Goal: Information Seeking & Learning: Understand process/instructions

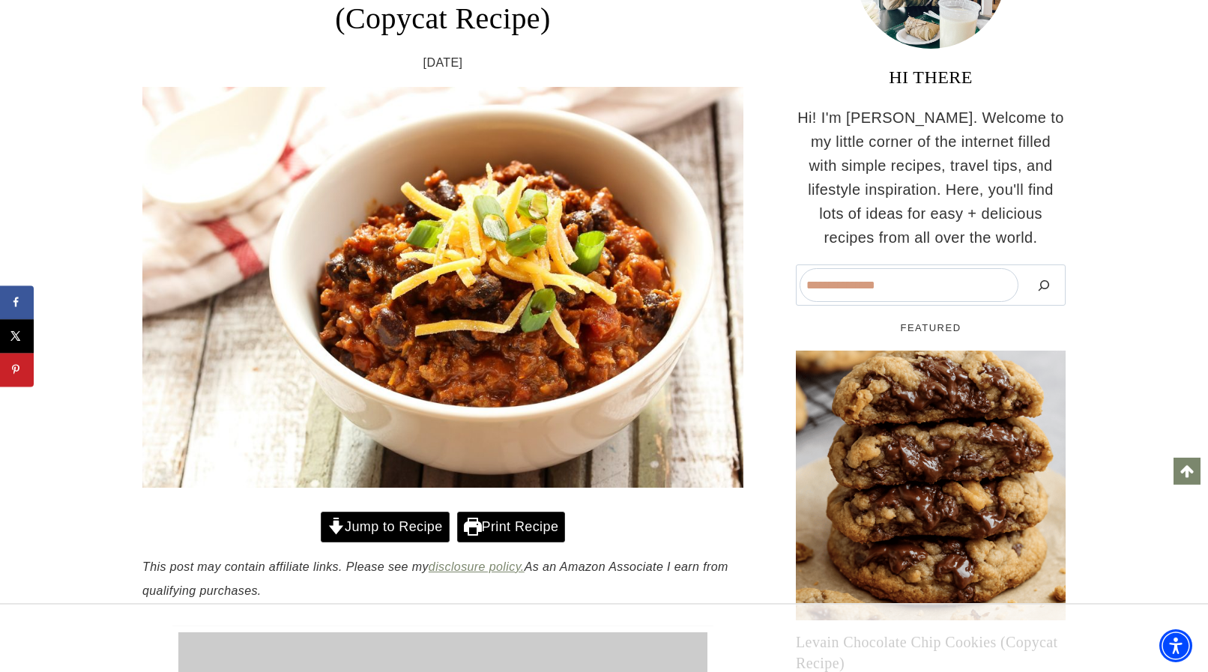
scroll to position [347, 0]
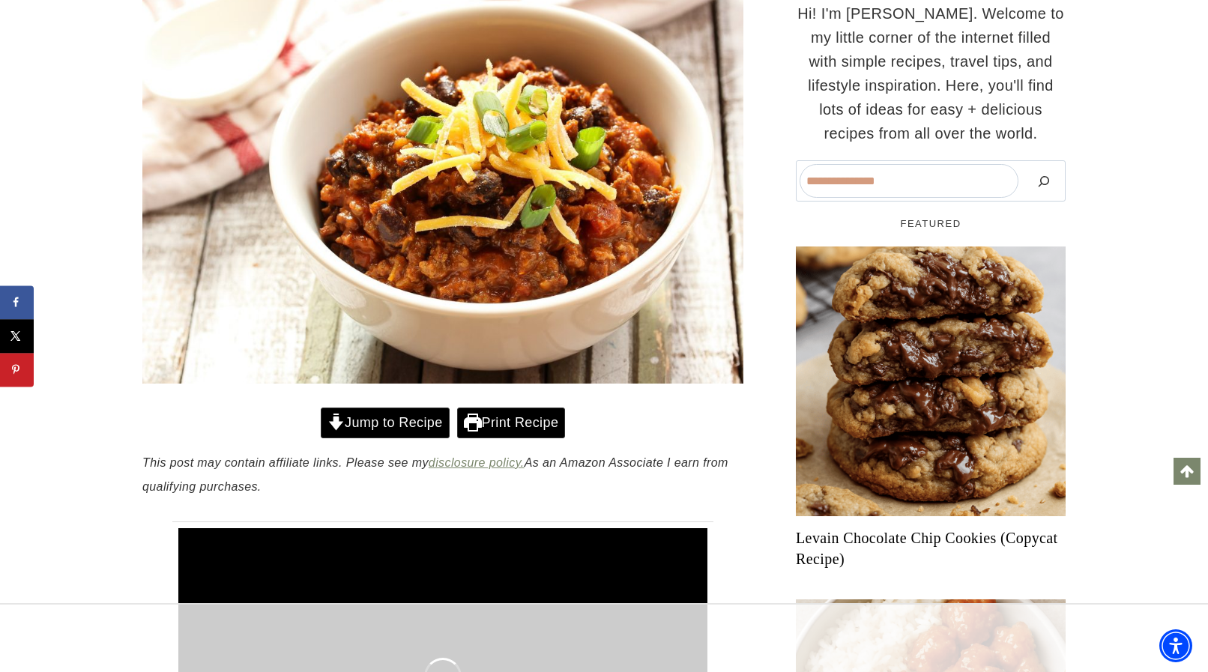
click at [482, 427] on link "Print Recipe" at bounding box center [511, 423] width 108 height 31
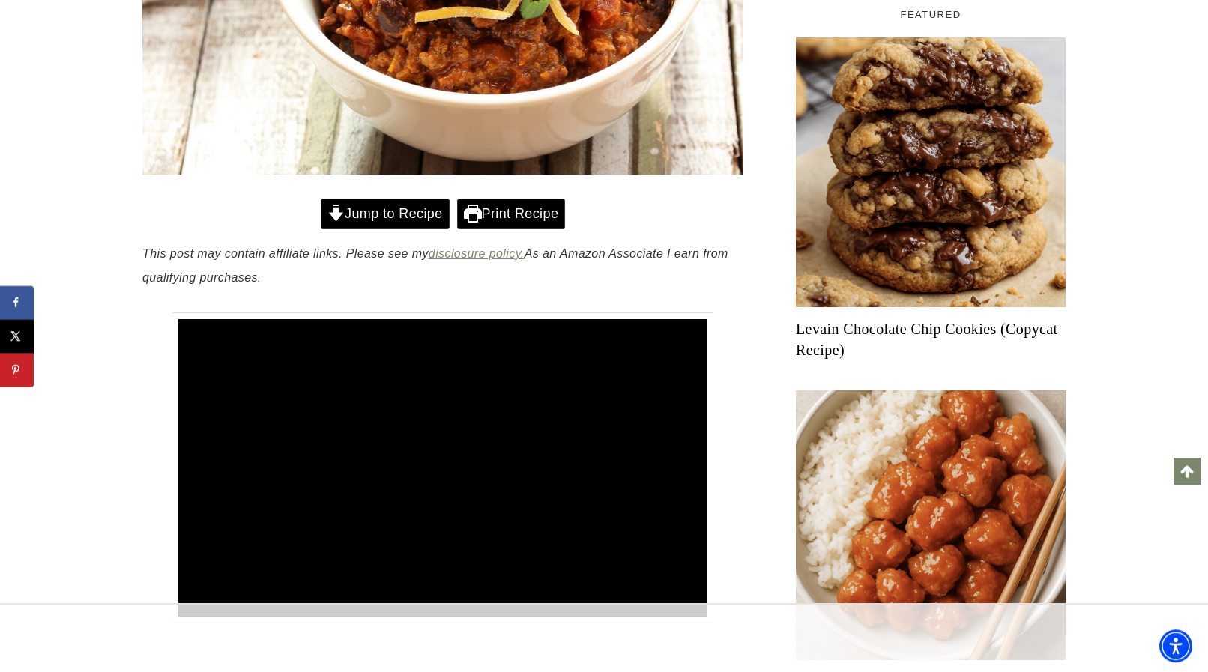
scroll to position [486, 0]
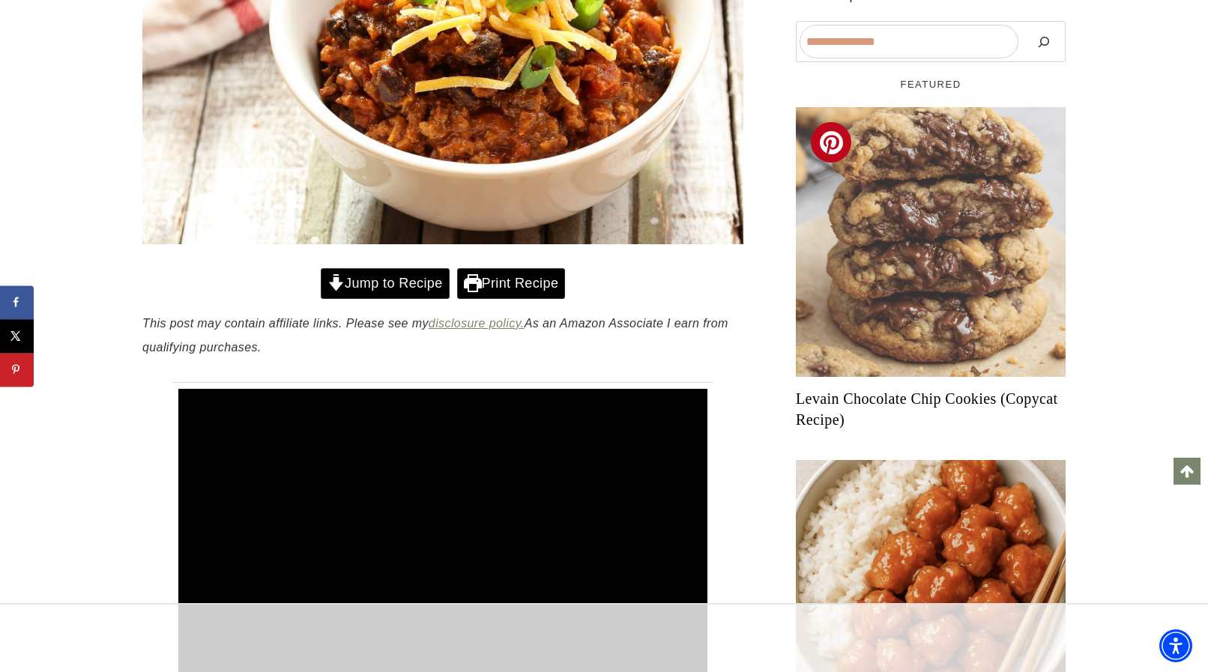
click at [918, 296] on img "Read More Levain Chocolate Chip Cookies (Copycat Recipe)" at bounding box center [931, 242] width 270 height 270
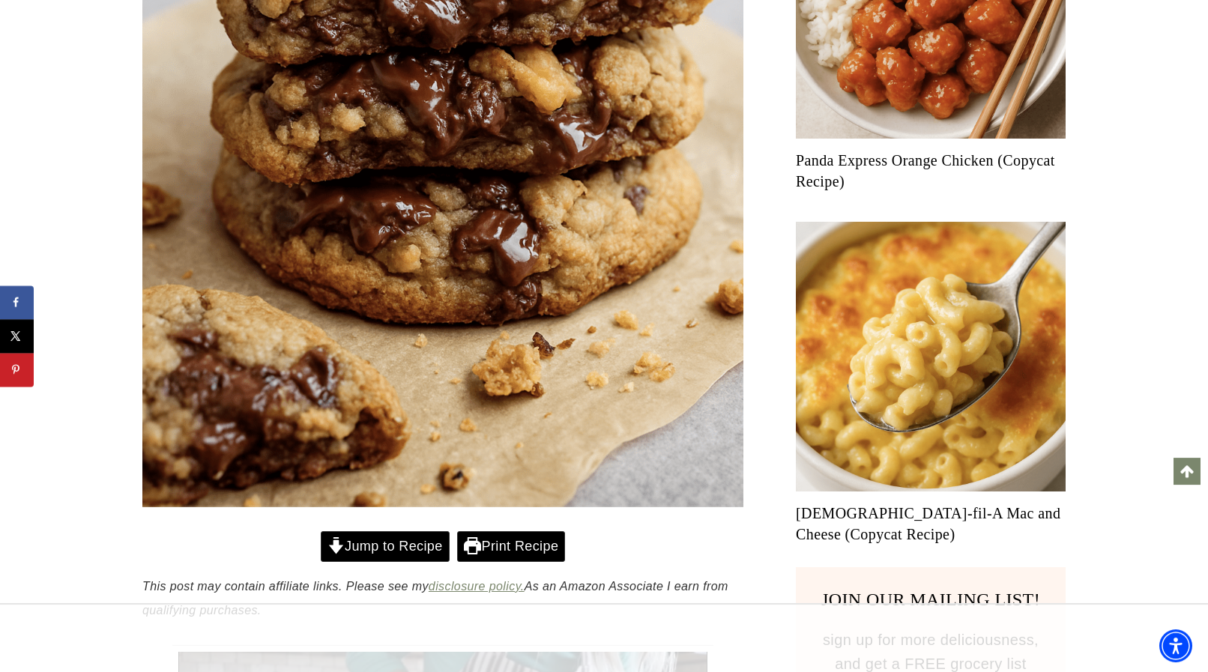
scroll to position [692, 0]
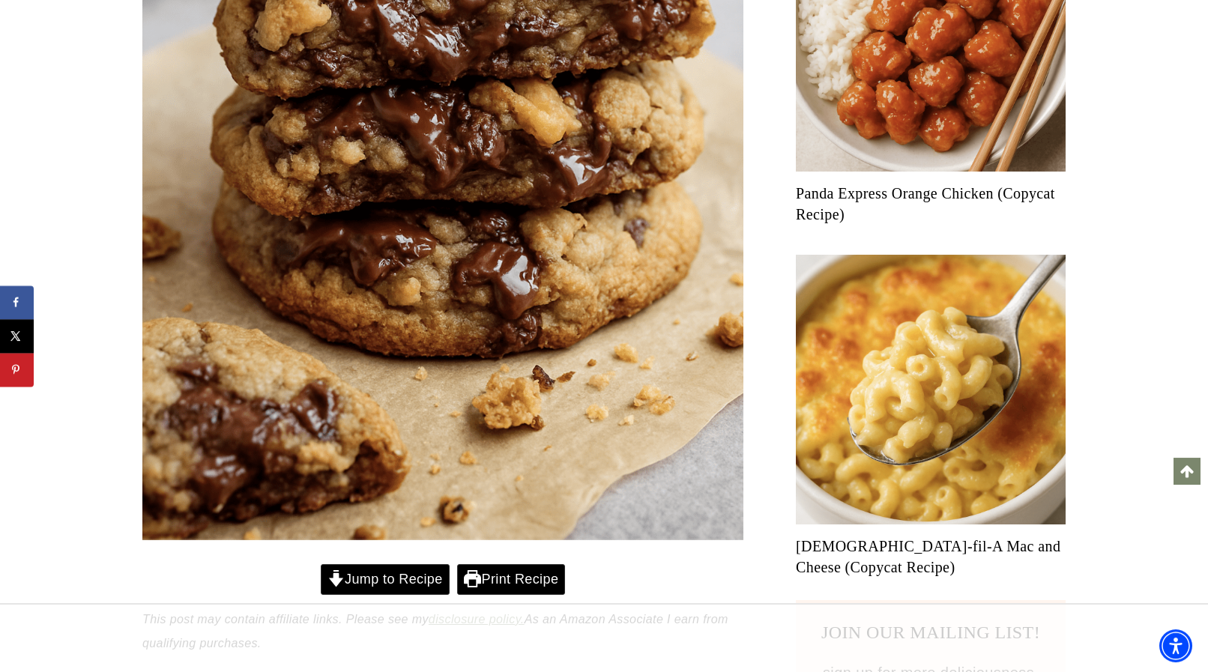
click at [416, 579] on link "Jump to Recipe" at bounding box center [385, 579] width 129 height 31
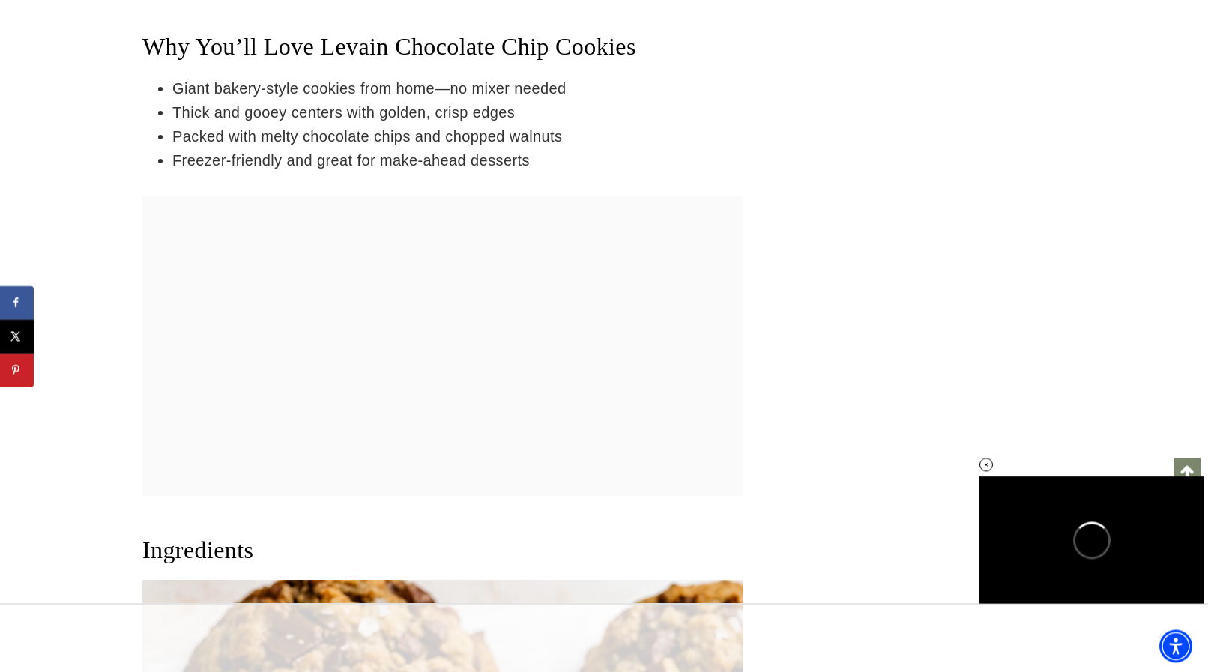
scroll to position [9746, 0]
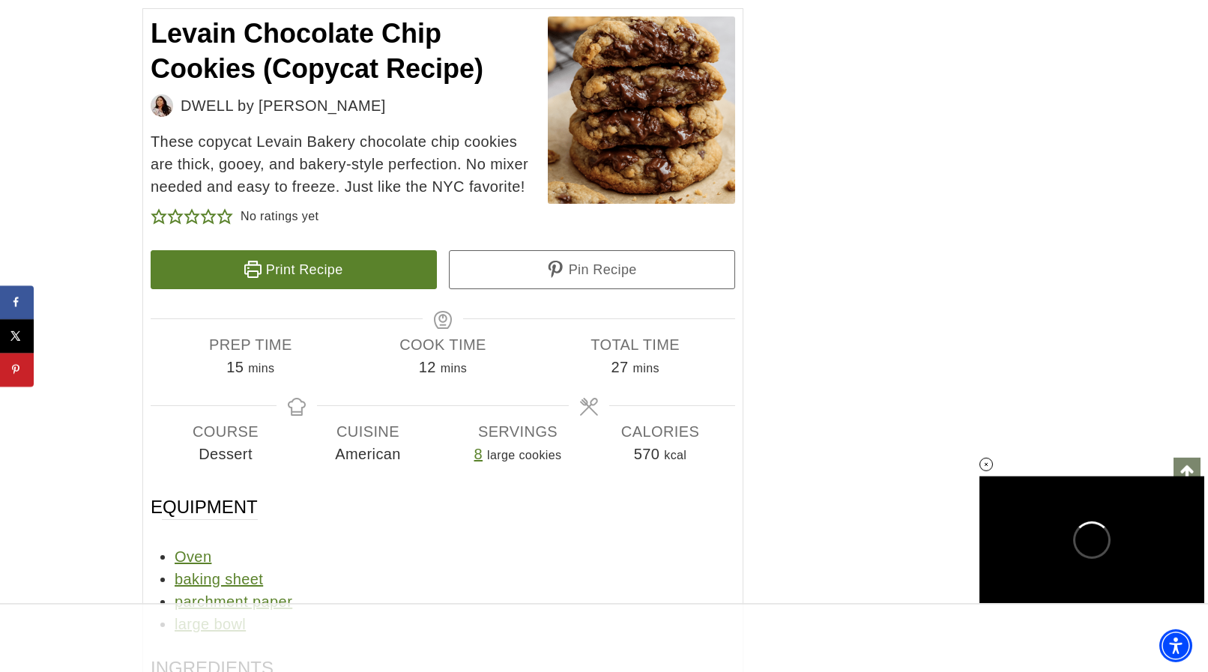
click at [315, 266] on link "Print Recipe" at bounding box center [294, 269] width 286 height 39
